Goal: Information Seeking & Learning: Learn about a topic

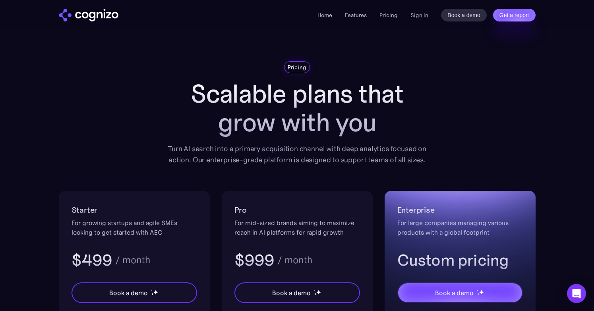
click at [99, 15] on img "home" at bounding box center [89, 15] width 60 height 13
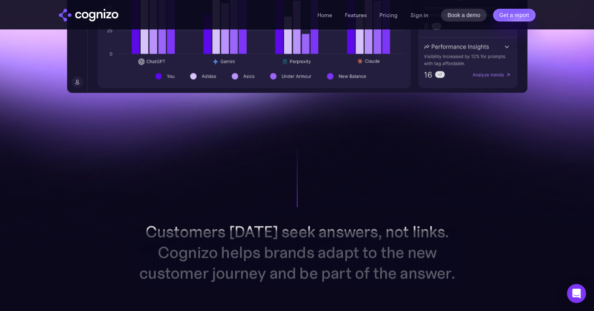
scroll to position [276, 0]
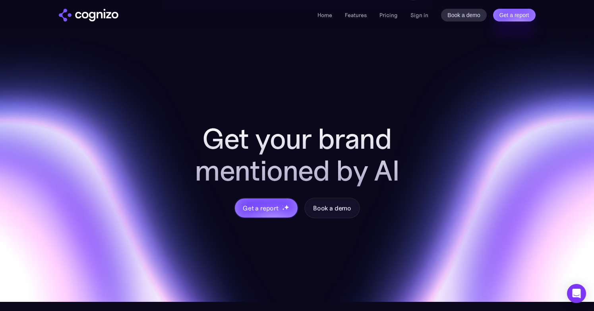
scroll to position [3002, 0]
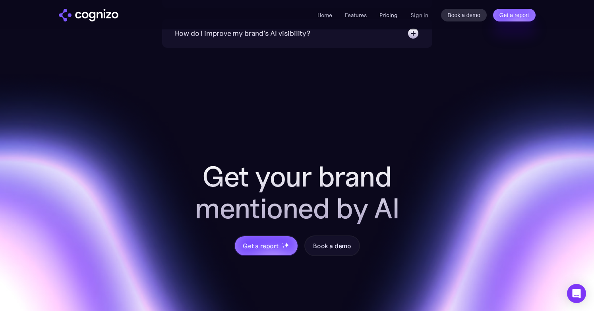
click at [389, 15] on link "Pricing" at bounding box center [388, 15] width 18 height 7
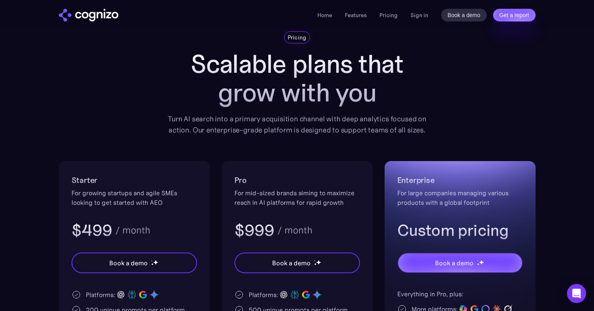
scroll to position [31, 0]
